Goal: Use online tool/utility

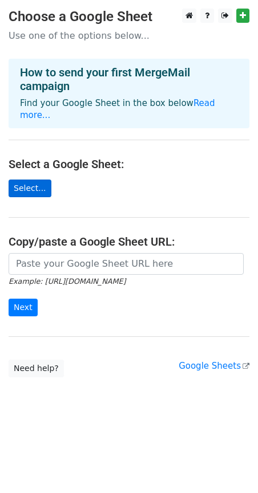
click at [30, 166] on main "Choose a Google Sheet Use one of the options below... How to send your first Me…" at bounding box center [129, 193] width 258 height 369
click at [29, 180] on link "Select..." at bounding box center [30, 189] width 43 height 18
click at [212, 361] on link "Google Sheets" at bounding box center [214, 366] width 71 height 10
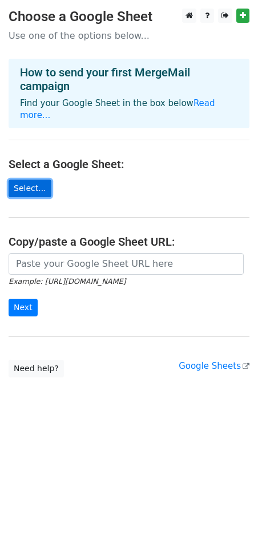
click at [38, 180] on link "Select..." at bounding box center [30, 189] width 43 height 18
